Goal: Task Accomplishment & Management: Manage account settings

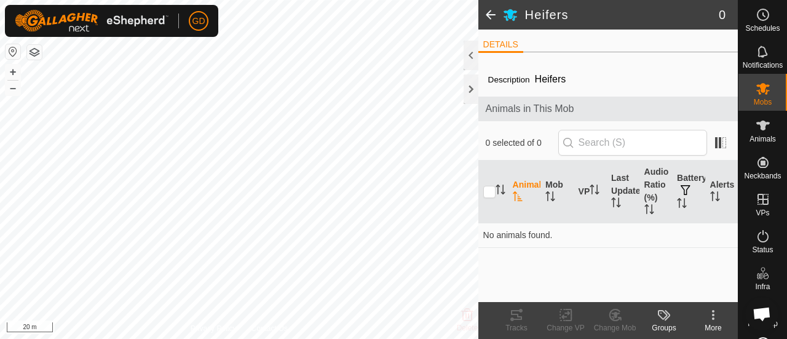
scroll to position [2393, 0]
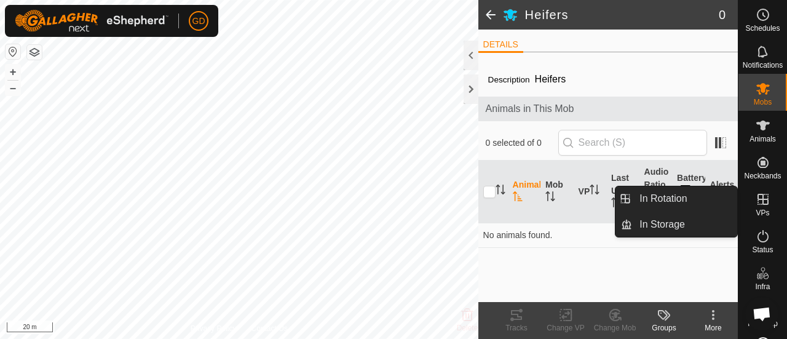
click at [758, 199] on icon at bounding box center [763, 199] width 11 height 11
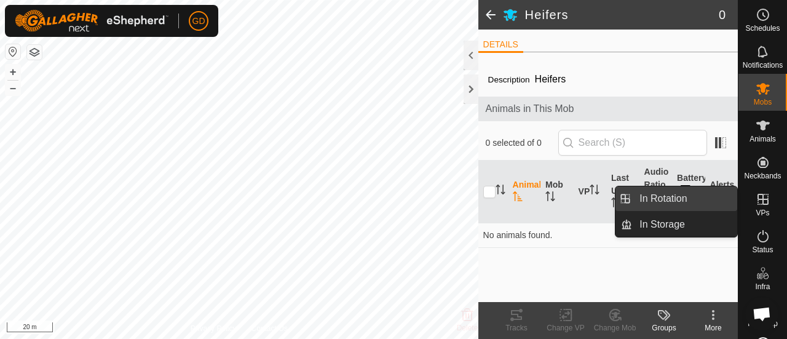
click at [672, 199] on link "In Rotation" at bounding box center [684, 198] width 105 height 25
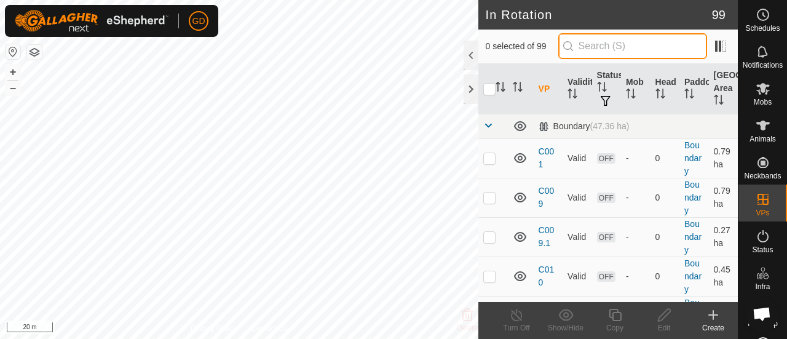
click at [623, 51] on input "text" at bounding box center [633, 46] width 149 height 26
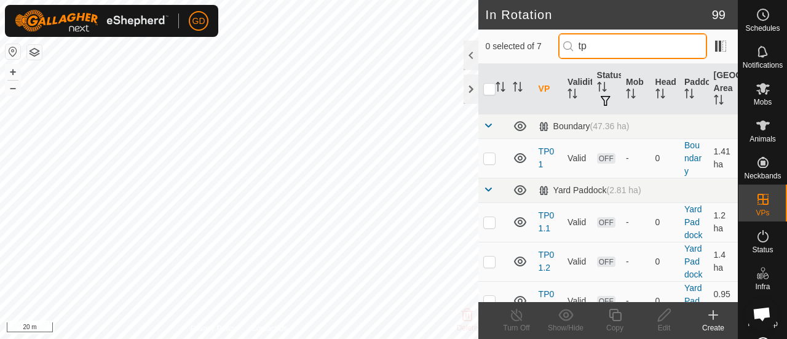
click at [609, 48] on input "tp" at bounding box center [633, 46] width 149 height 26
type input "t"
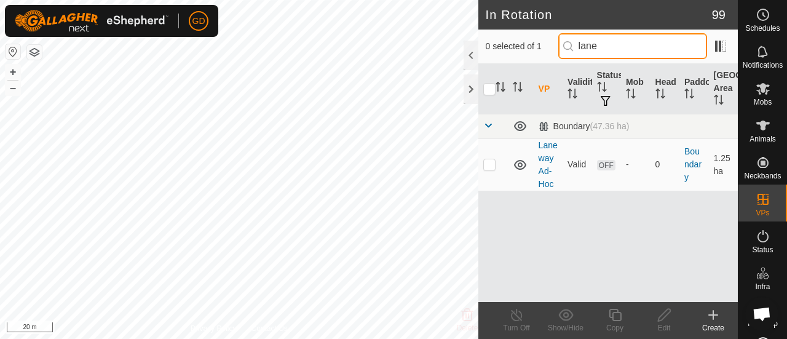
type input "lane"
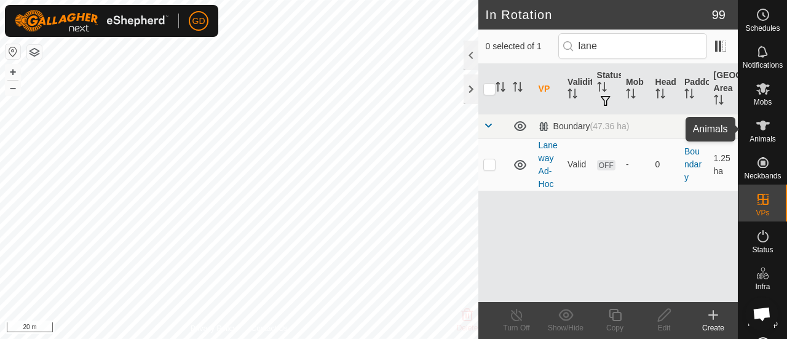
click at [758, 116] on es-animals-svg-icon at bounding box center [763, 126] width 22 height 20
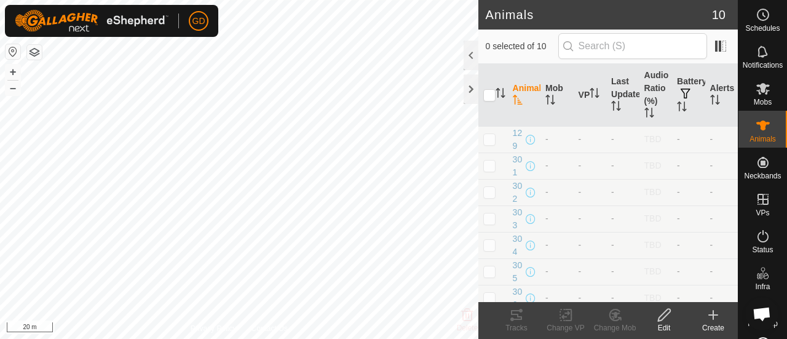
click at [708, 314] on icon at bounding box center [713, 315] width 15 height 15
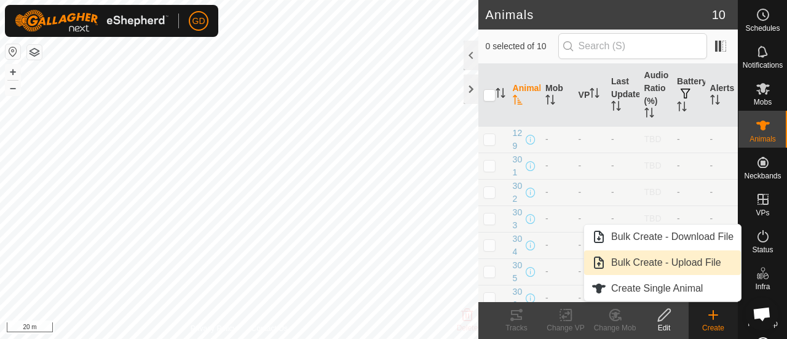
click at [657, 259] on link "Bulk Create - Upload File" at bounding box center [662, 262] width 157 height 25
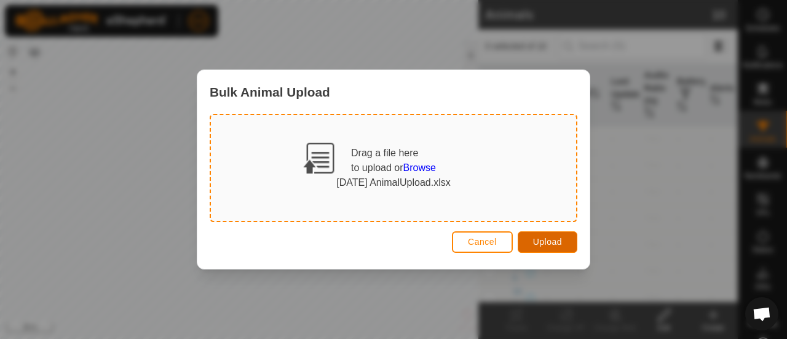
click at [540, 245] on span "Upload" at bounding box center [547, 242] width 29 height 10
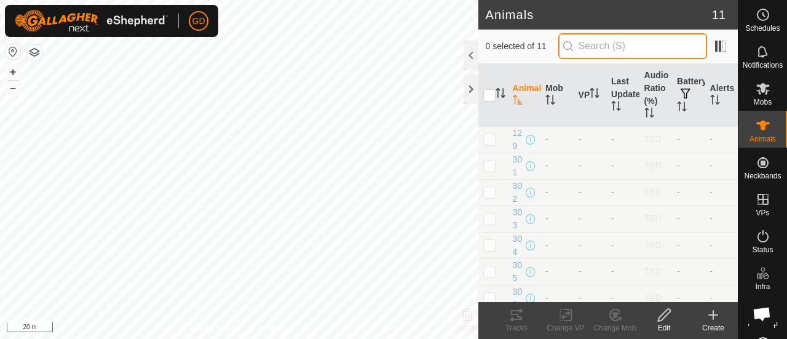
click at [615, 49] on input "text" at bounding box center [633, 46] width 149 height 26
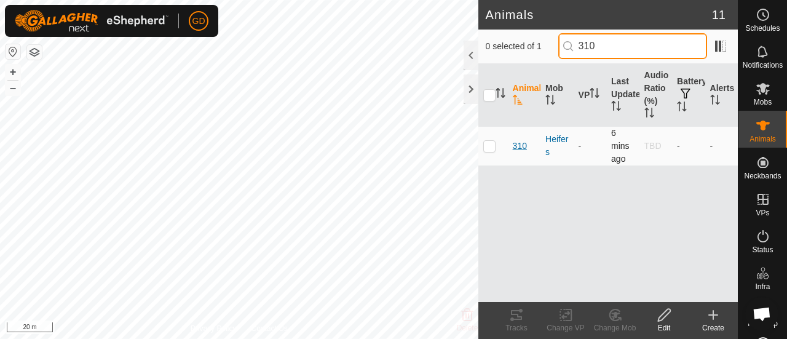
type input "310"
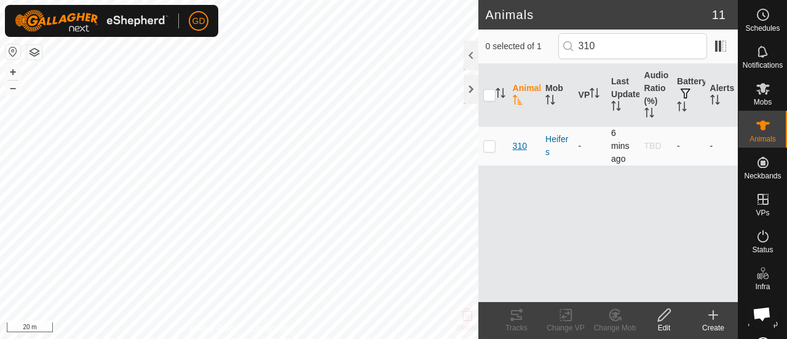
click at [518, 147] on span "310" at bounding box center [520, 146] width 14 height 13
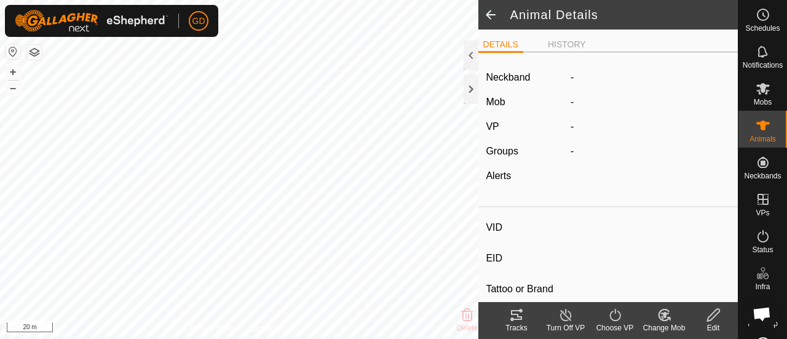
type input "310"
type input "982123826118438"
type input "-"
type input "Droughtmaster"
type input "-"
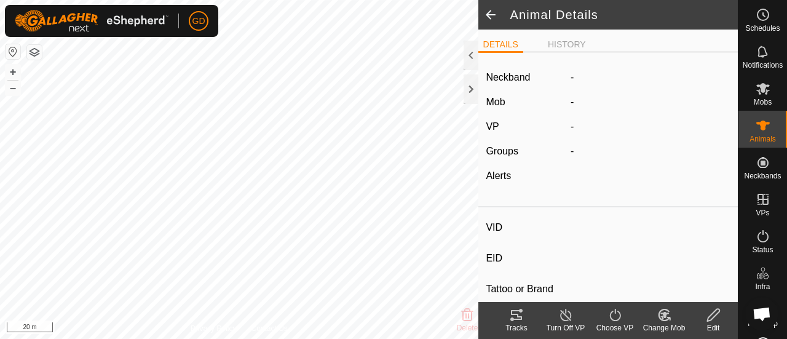
type input "-"
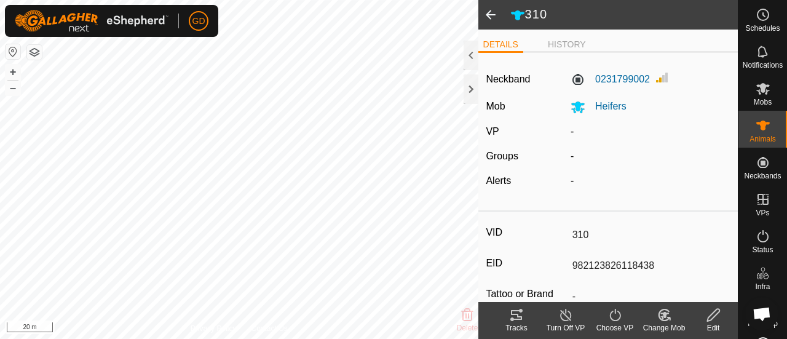
click at [616, 317] on icon at bounding box center [615, 315] width 15 height 15
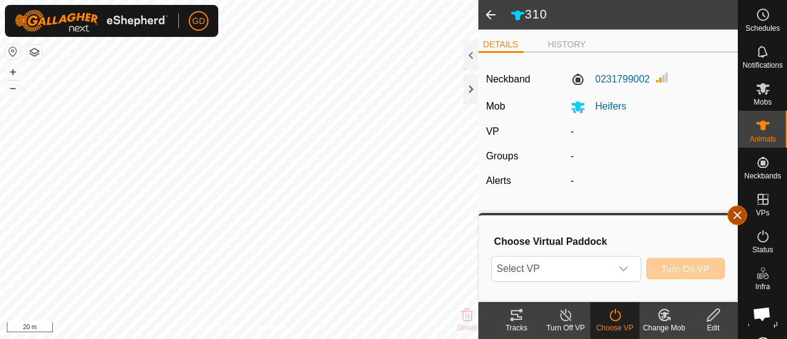
click at [738, 216] on button "button" at bounding box center [738, 215] width 20 height 20
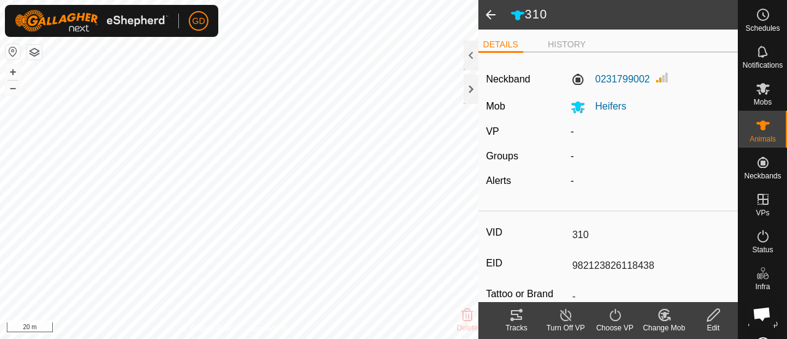
click at [565, 314] on line at bounding box center [566, 316] width 10 height 10
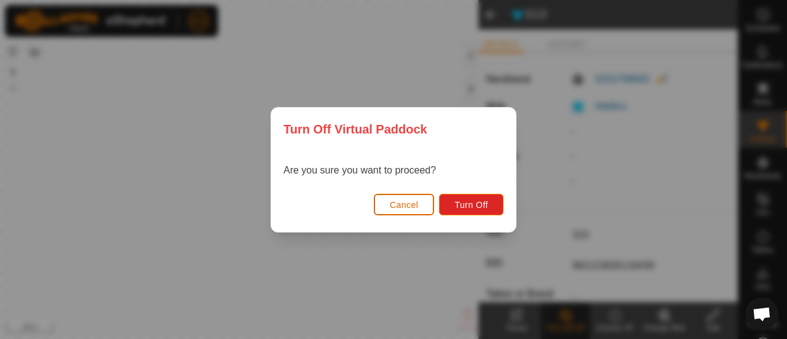
click at [400, 202] on span "Cancel" at bounding box center [404, 205] width 29 height 10
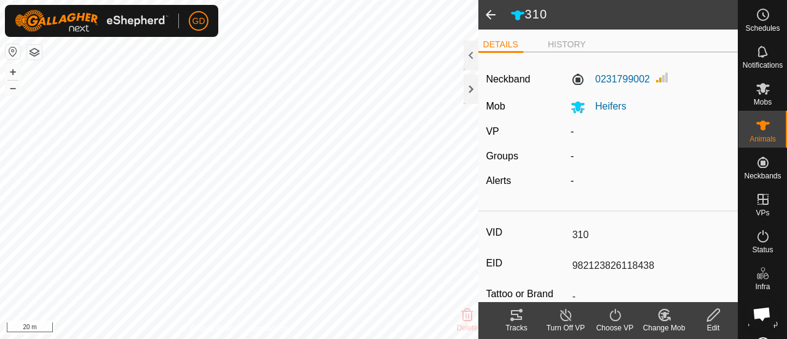
click at [711, 313] on icon at bounding box center [713, 315] width 15 height 15
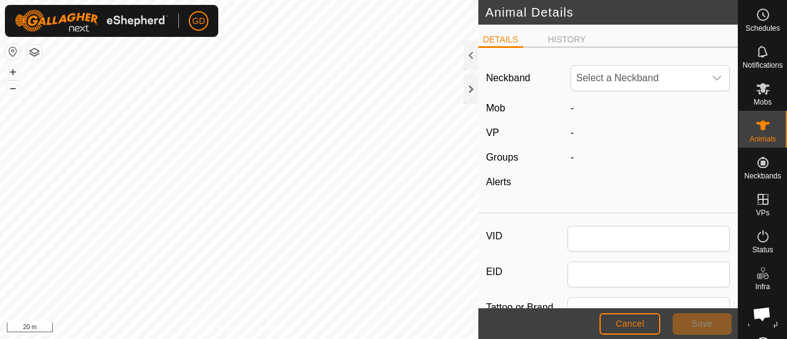
type input "310"
type input "982123826118438"
type input "Droughtmaster"
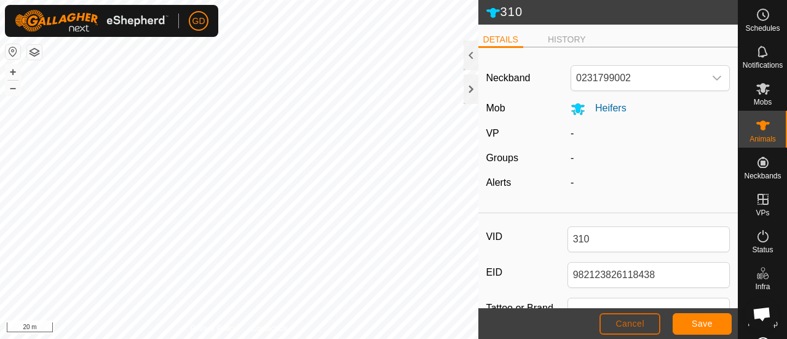
click at [624, 322] on span "Cancel" at bounding box center [630, 324] width 29 height 10
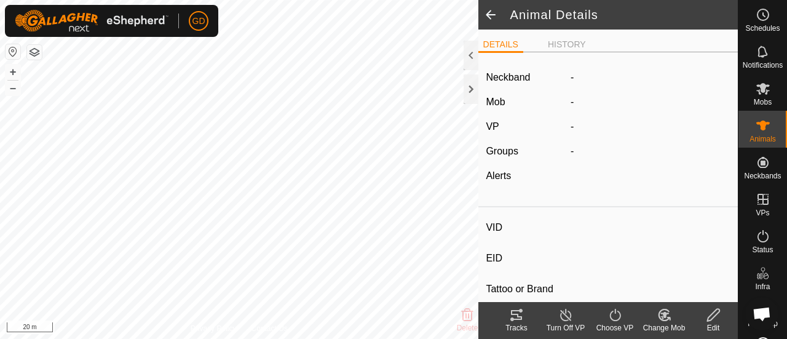
type input "310"
type input "982123826118438"
type input "-"
type input "Droughtmaster"
type input "-"
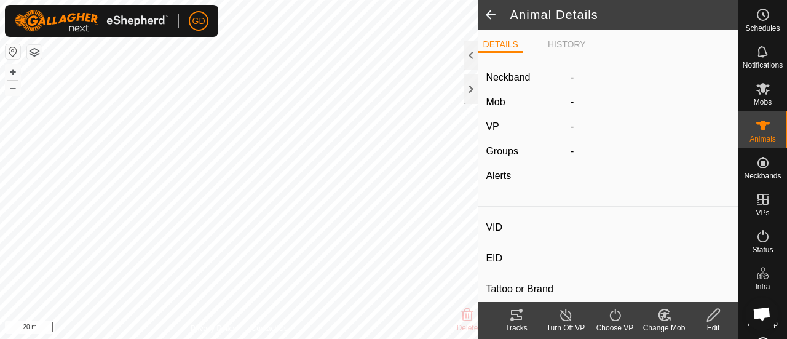
type input "-"
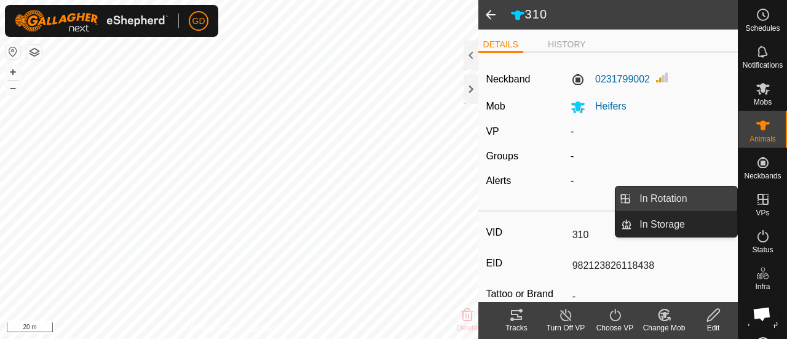
click at [680, 200] on link "In Rotation" at bounding box center [684, 198] width 105 height 25
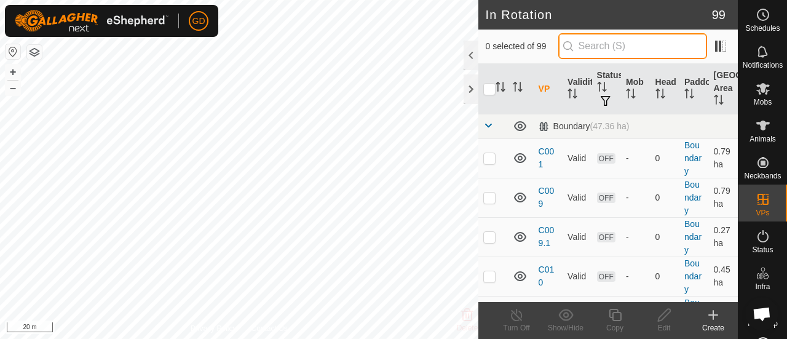
click at [637, 45] on input "text" at bounding box center [633, 46] width 149 height 26
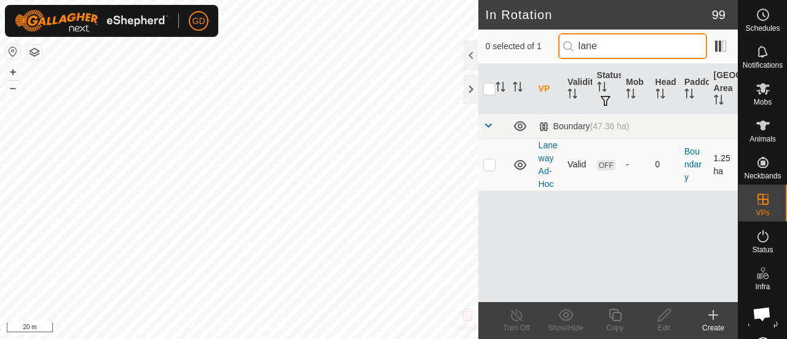
type input "lane"
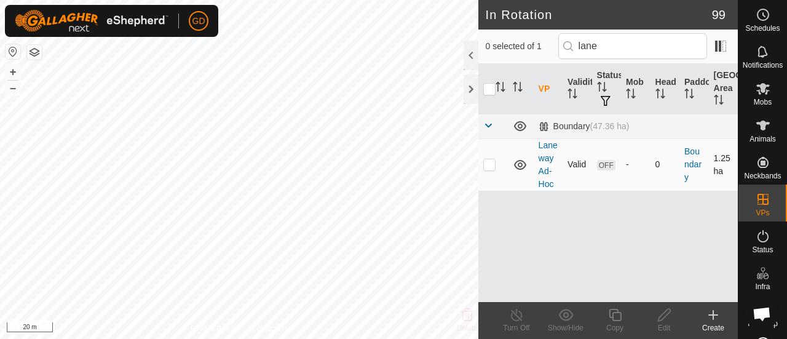
click at [491, 165] on p-checkbox at bounding box center [490, 164] width 12 height 10
checkbox input "true"
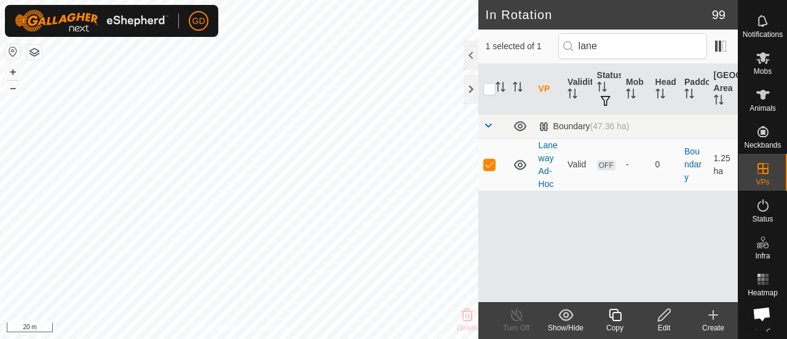
scroll to position [26, 0]
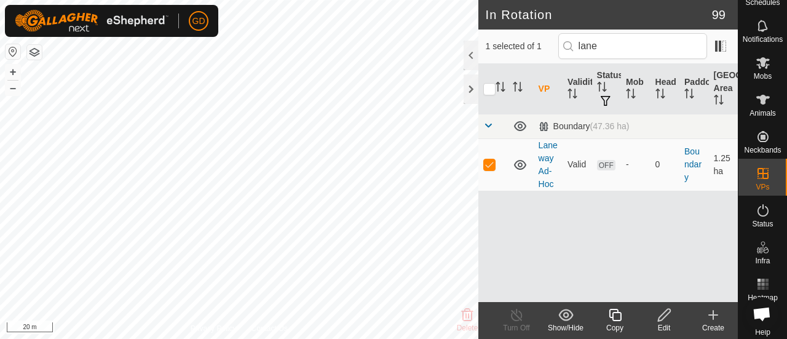
click at [658, 313] on icon at bounding box center [664, 315] width 15 height 15
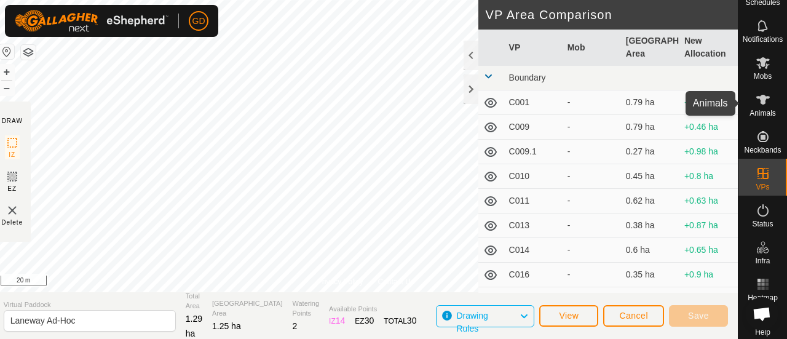
click at [759, 100] on icon at bounding box center [764, 100] width 14 height 10
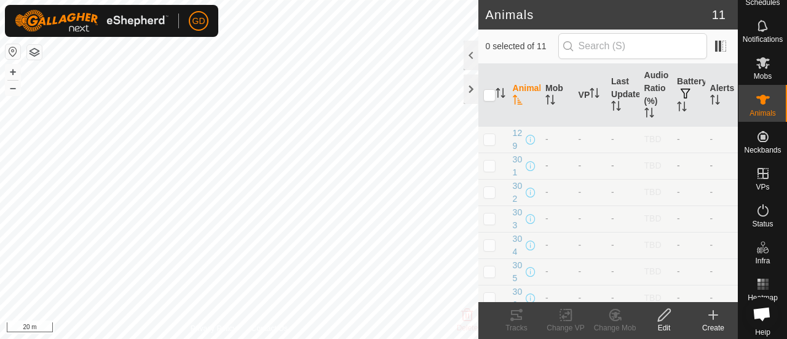
click at [490, 170] on p-checkbox at bounding box center [490, 166] width 12 height 10
checkbox input "true"
click at [663, 316] on icon at bounding box center [664, 315] width 15 height 15
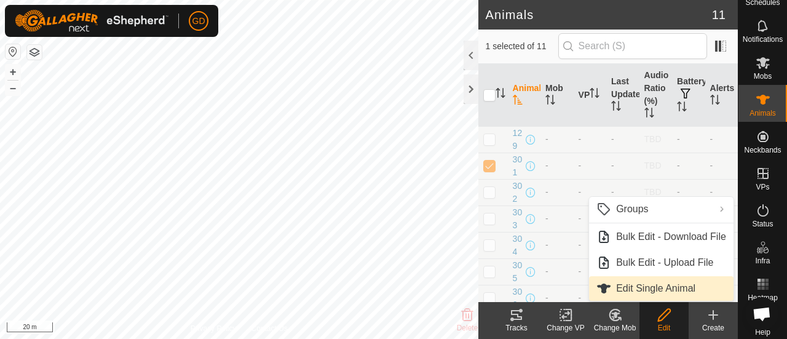
click at [648, 283] on link "Edit Single Animal" at bounding box center [661, 288] width 145 height 25
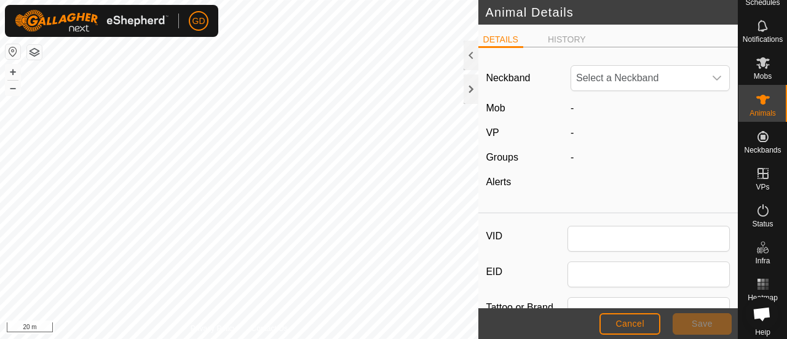
type input "301"
type input "982123826118450"
type input "Droughtmaster"
type input "0"
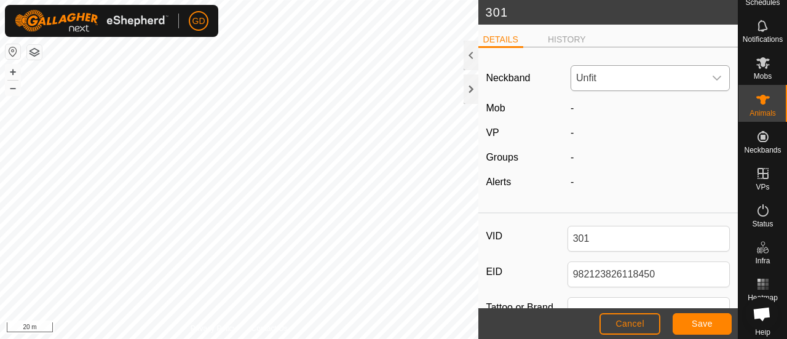
click at [712, 78] on icon "dropdown trigger" at bounding box center [717, 78] width 10 height 10
type input "9103"
click at [615, 139] on li "0064319103" at bounding box center [650, 141] width 157 height 25
click at [696, 319] on span "Save" at bounding box center [702, 324] width 21 height 10
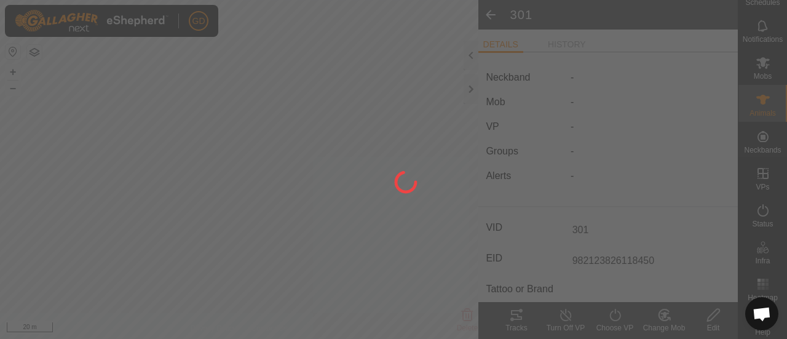
type input "-"
type input "0 kg"
type input "-"
